Goal: Transaction & Acquisition: Purchase product/service

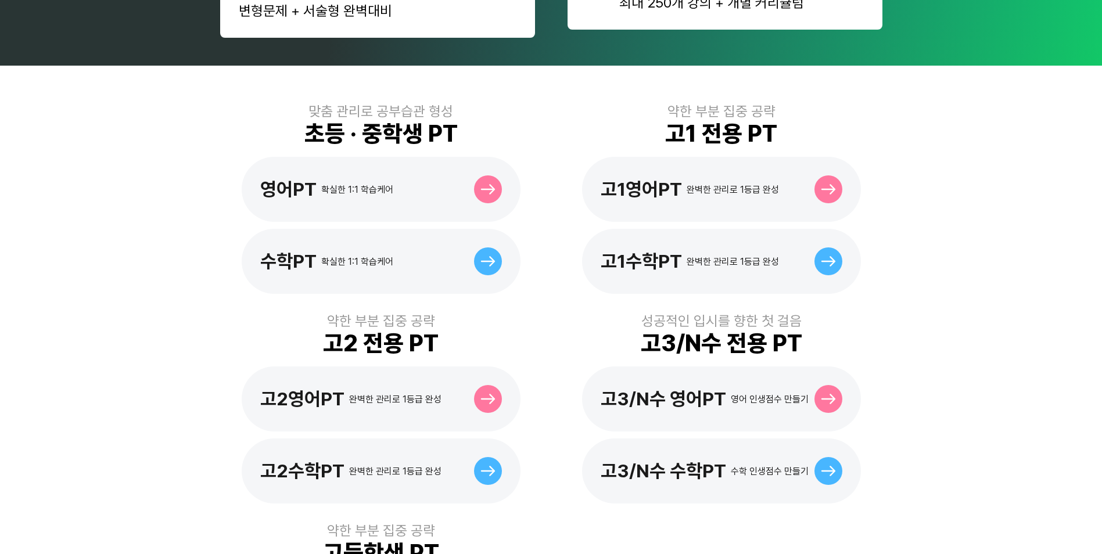
scroll to position [465, 0]
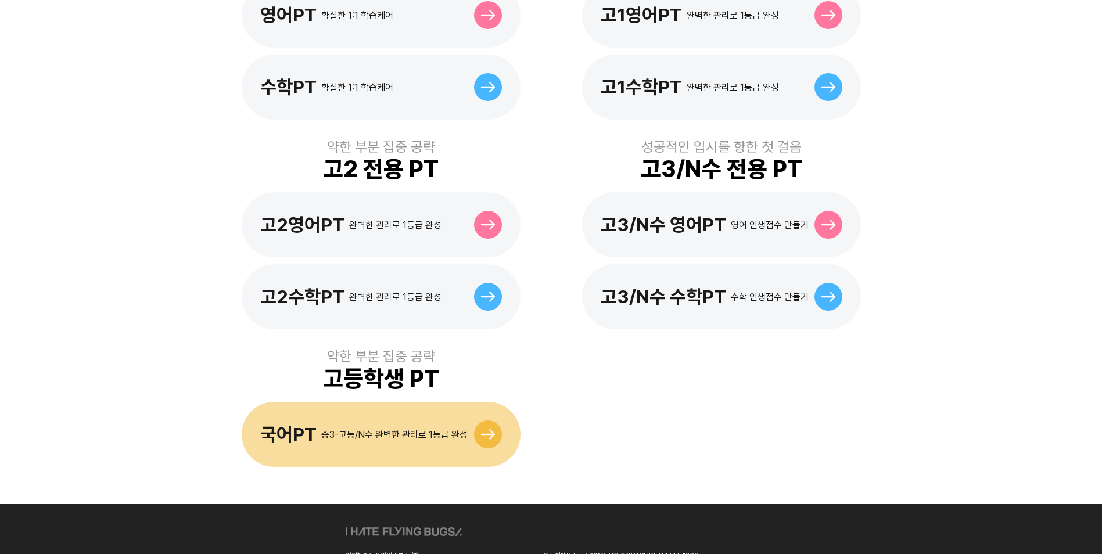
click at [488, 429] on icon at bounding box center [487, 434] width 15 height 10
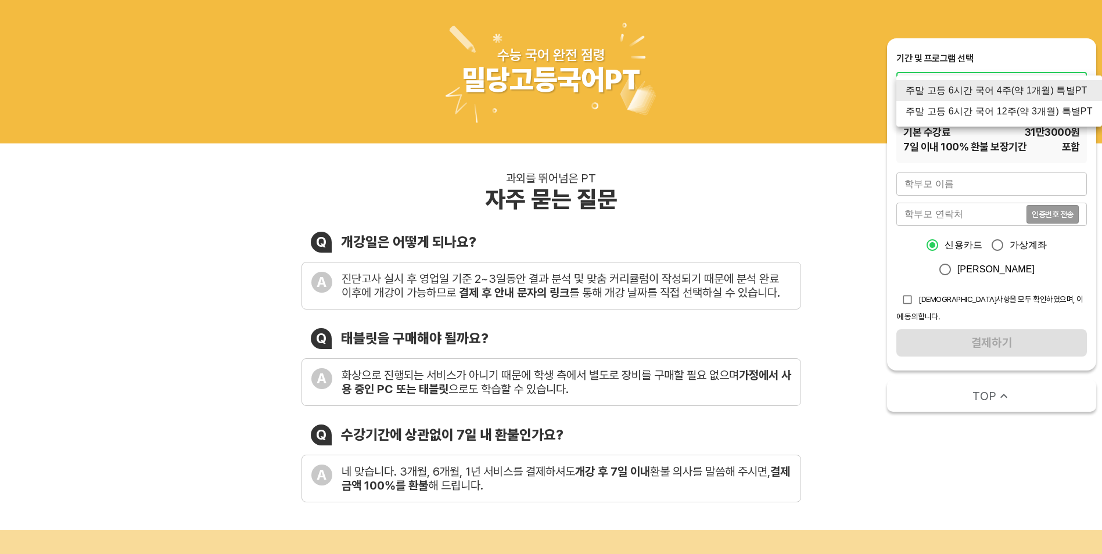
click at [867, 180] on div at bounding box center [551, 277] width 1102 height 554
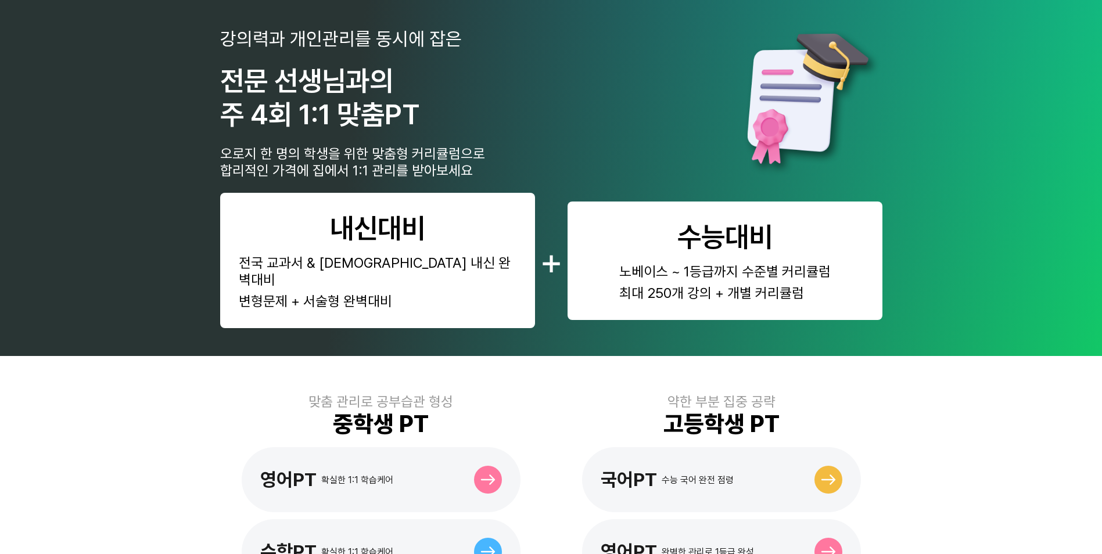
scroll to position [248, 0]
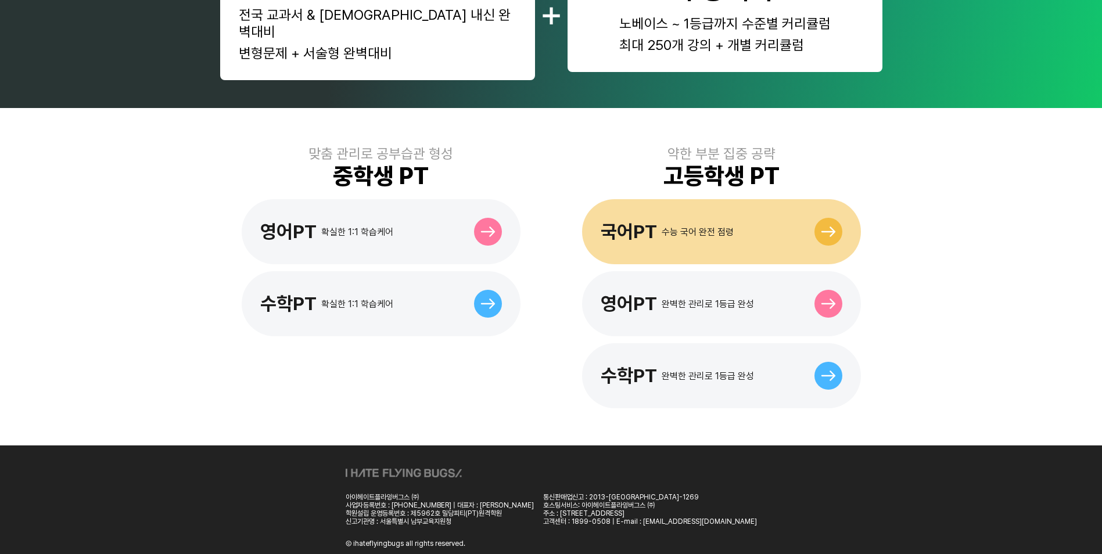
click at [822, 233] on div "국어PT 수능 국어 완전 점령" at bounding box center [721, 231] width 279 height 65
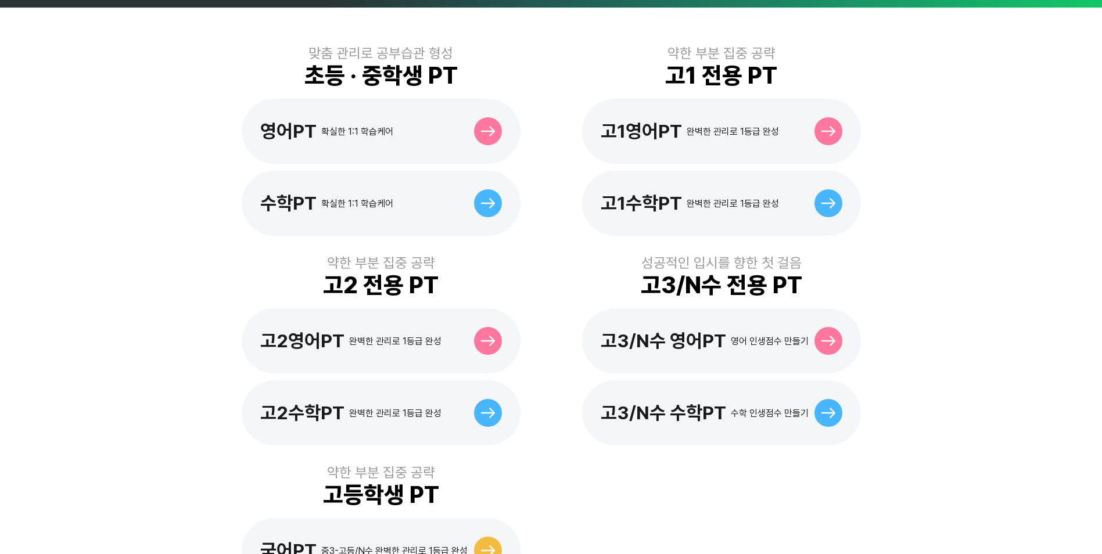
scroll to position [465, 0]
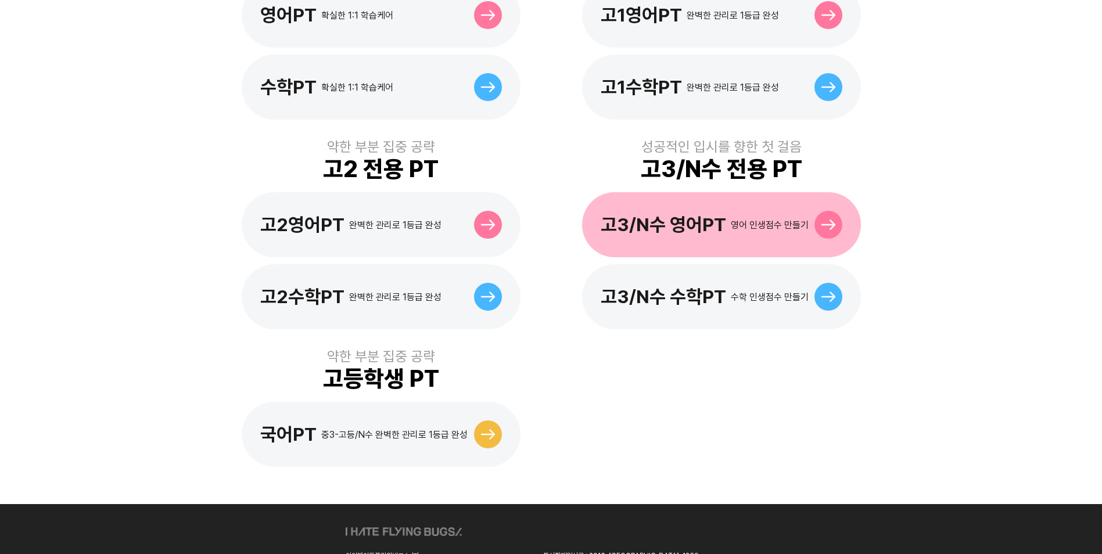
click at [776, 224] on div "고3/N수 영어PT 영어 인생점수 만들기" at bounding box center [721, 224] width 279 height 65
